Goal: Find specific fact: Find contact information

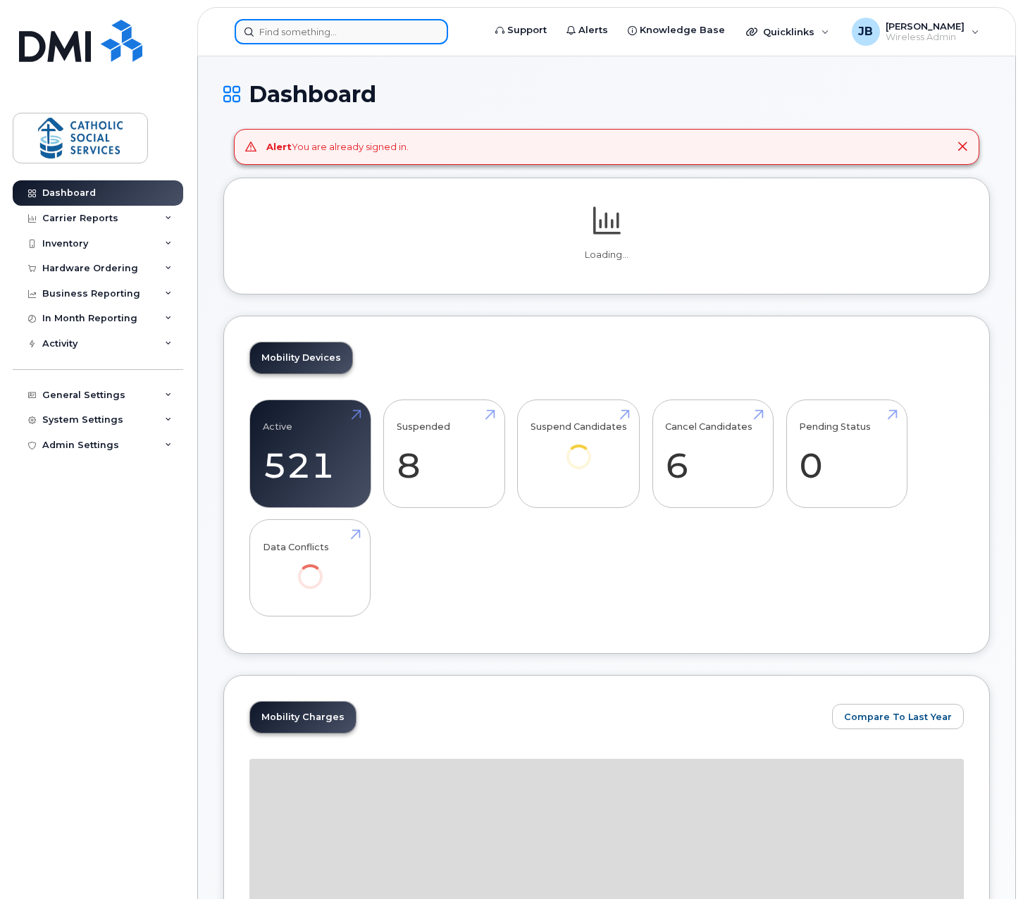
click at [302, 30] on input at bounding box center [342, 31] width 214 height 25
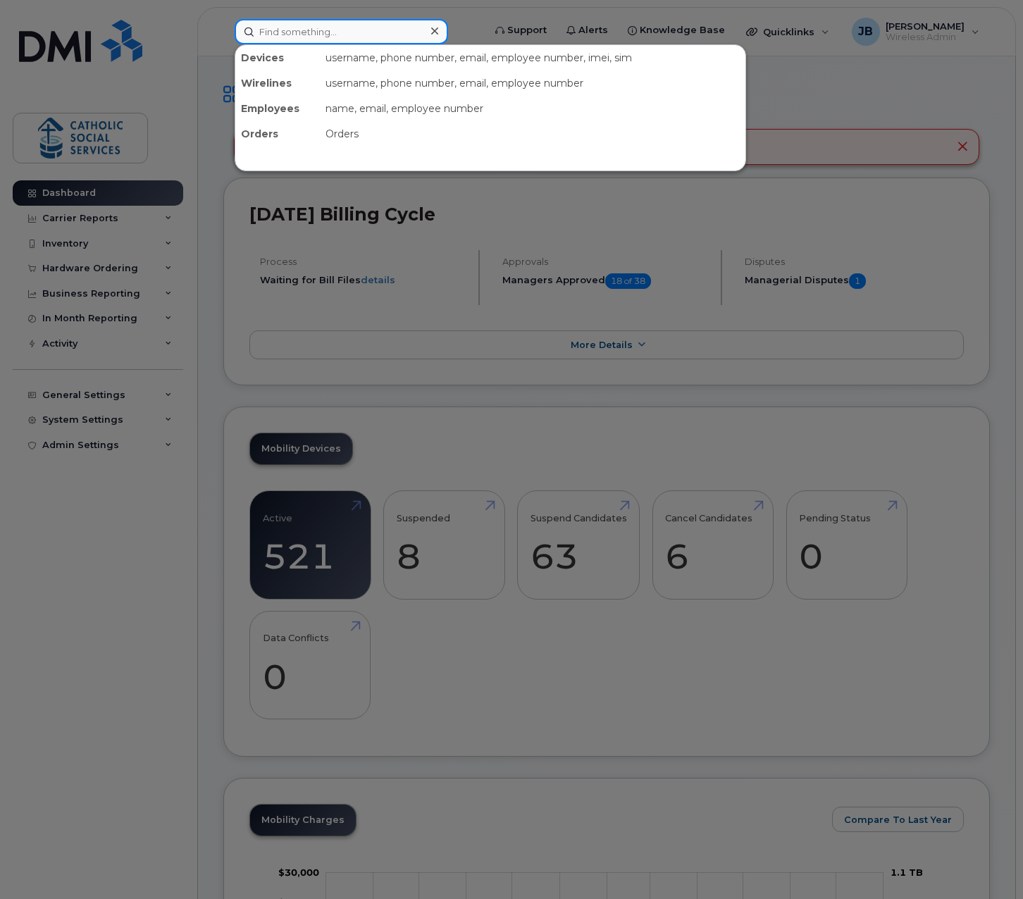
click at [302, 30] on input at bounding box center [342, 31] width 214 height 25
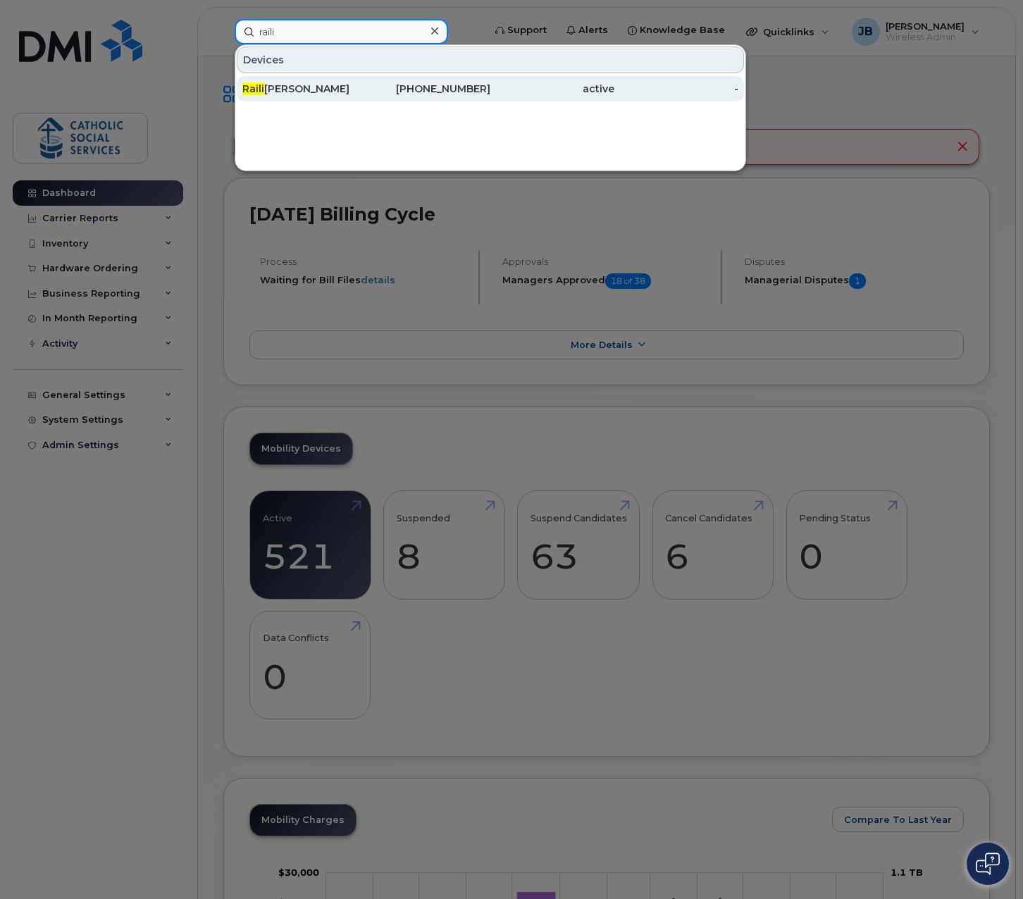
type input "raili"
click at [396, 91] on div "403-505-6203" at bounding box center [428, 89] width 124 height 14
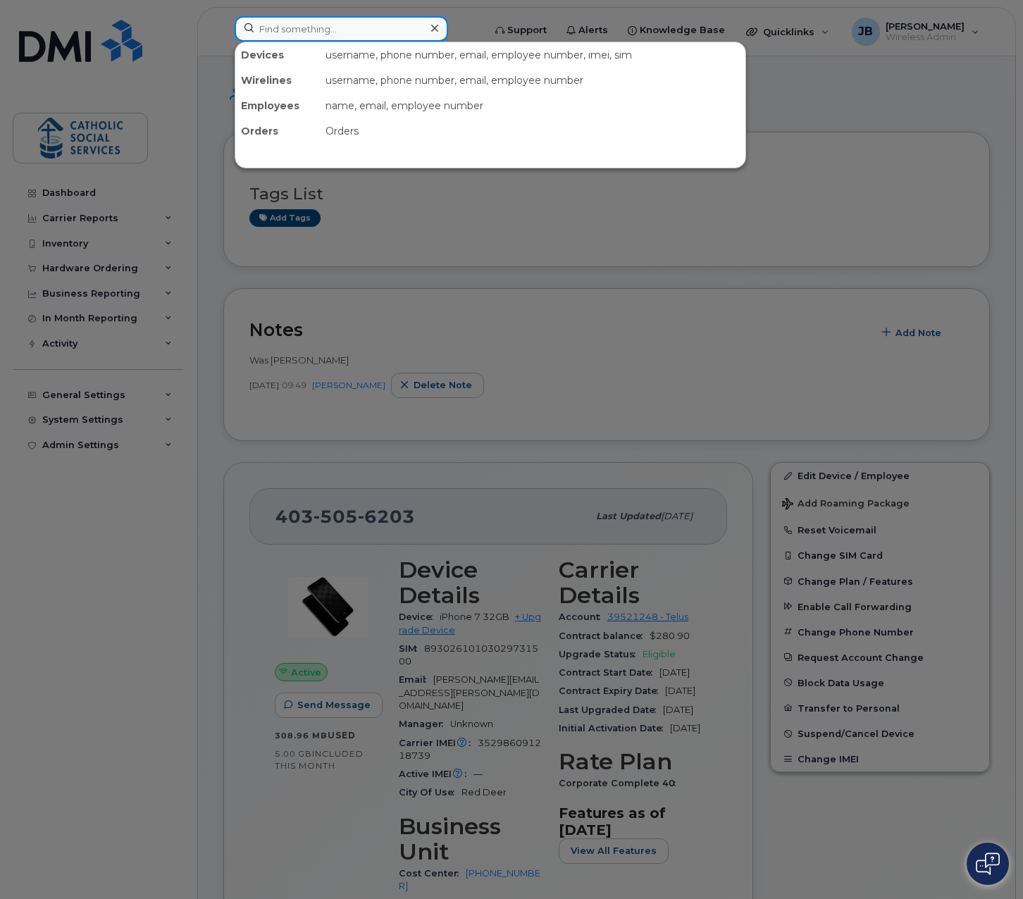
click at [293, 30] on input at bounding box center [342, 28] width 214 height 25
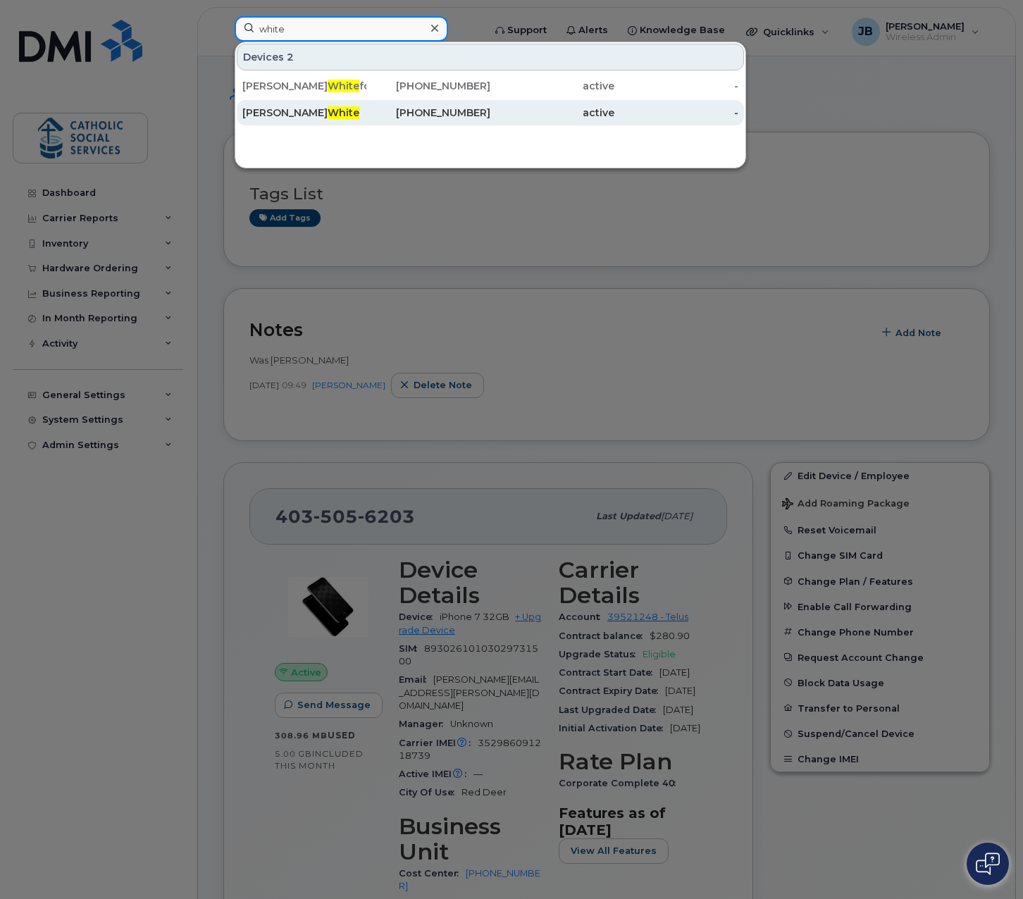
type input "white"
click at [328, 110] on span "White" at bounding box center [344, 112] width 32 height 13
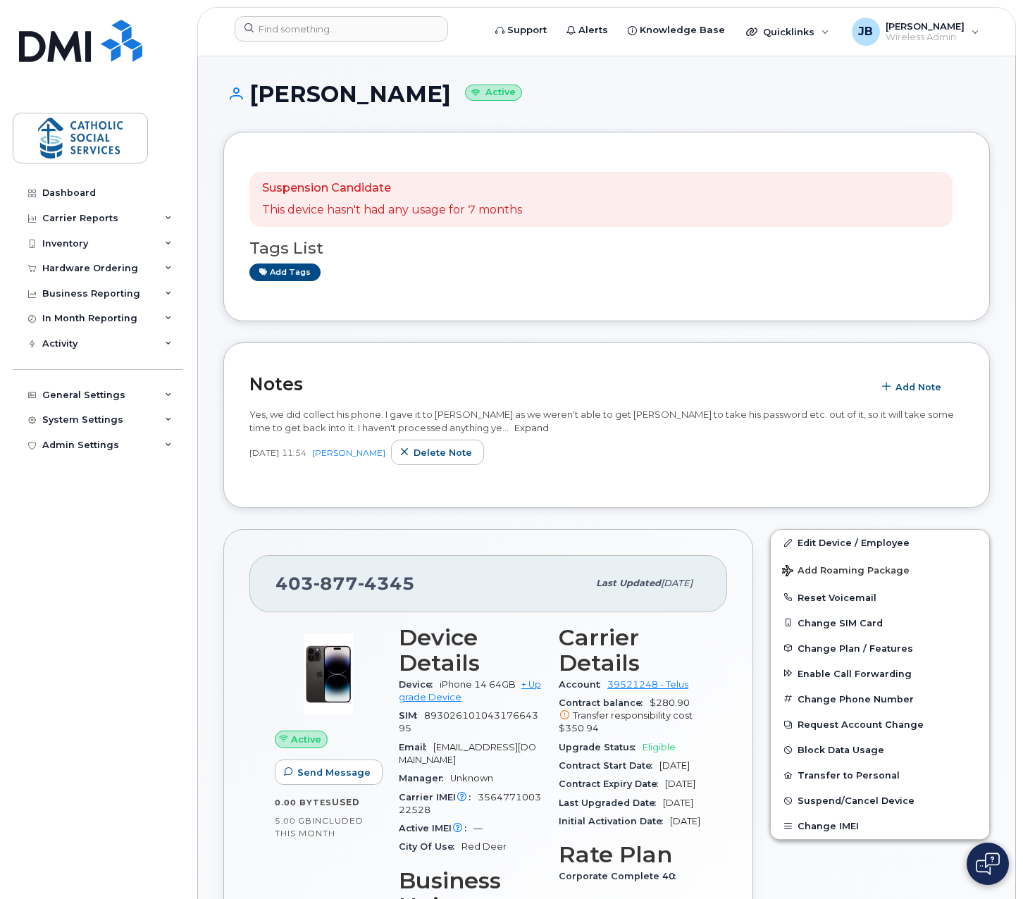
click at [514, 422] on link "Expand" at bounding box center [531, 427] width 35 height 11
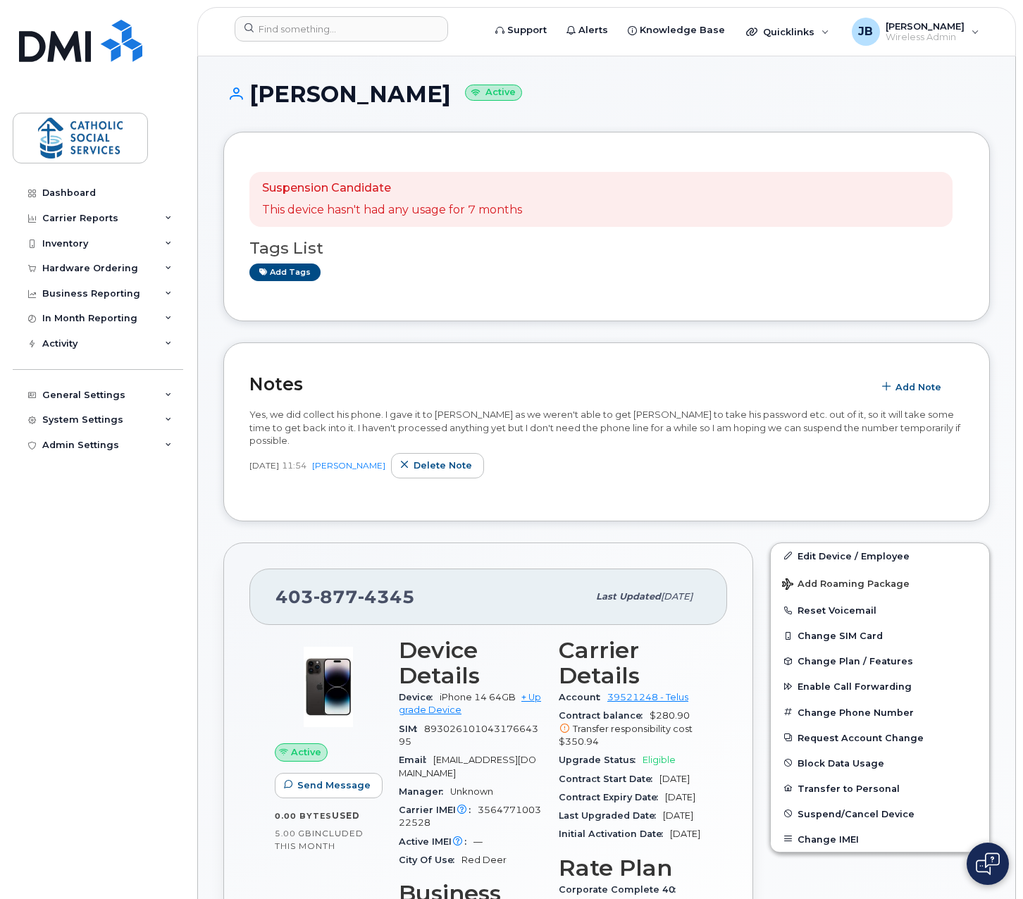
click at [656, 97] on h1 "Samuel White Active" at bounding box center [606, 94] width 767 height 25
